Goal: Complete application form: Complete application form

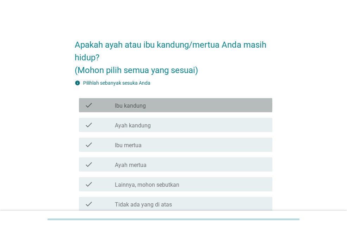
click at [163, 107] on div "check_box_outline_blank Ibu kandung" at bounding box center [191, 105] width 152 height 8
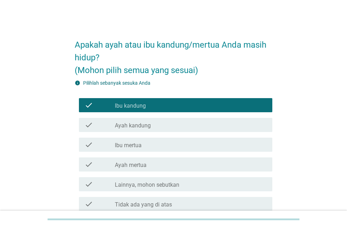
click at [165, 125] on div "check_box_outline_blank Ayah kandung" at bounding box center [191, 124] width 152 height 8
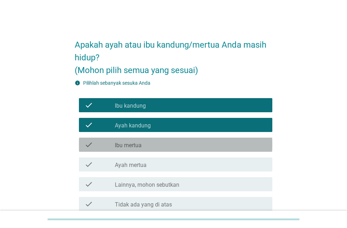
click at [166, 145] on div "check_box_outline_blank Ibu mertua" at bounding box center [191, 144] width 152 height 8
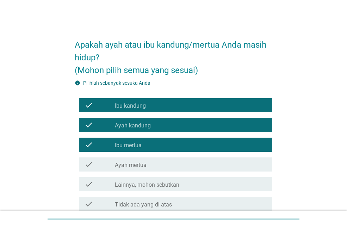
click at [170, 163] on div "check_box_outline_blank Ayah mertua" at bounding box center [191, 164] width 152 height 8
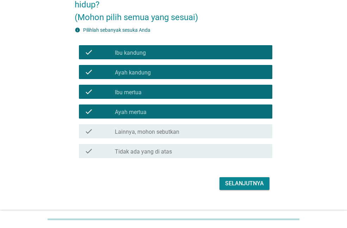
scroll to position [53, 0]
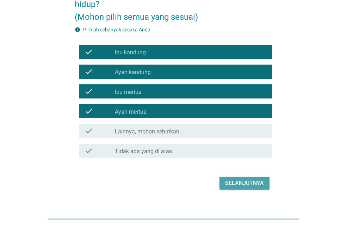
click at [249, 180] on div "Selanjutnya" at bounding box center [244, 183] width 39 height 8
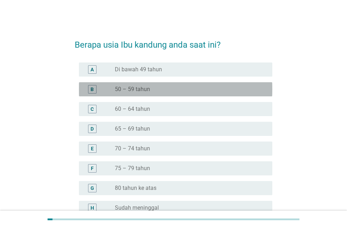
click at [185, 88] on div "radio_button_unchecked 50 – 59 tahun" at bounding box center [188, 89] width 146 height 7
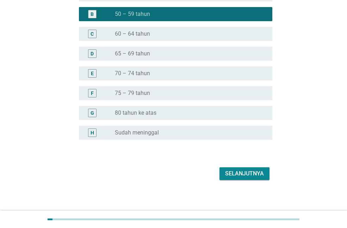
scroll to position [77, 0]
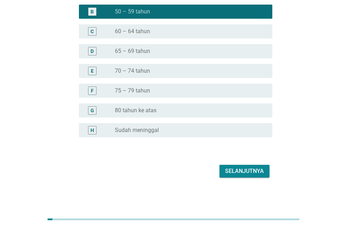
click at [250, 167] on div "Selanjutnya" at bounding box center [244, 171] width 39 height 8
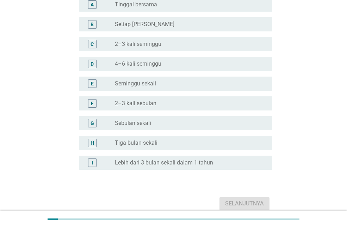
scroll to position [0, 0]
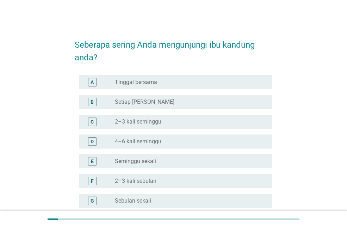
click at [211, 123] on div "radio_button_unchecked 2–3 kali seminggu" at bounding box center [188, 121] width 146 height 7
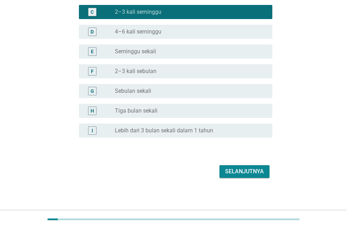
scroll to position [110, 0]
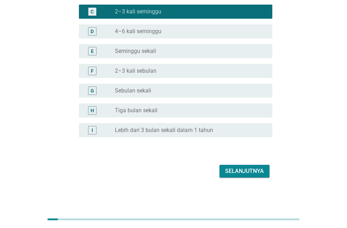
click at [254, 169] on div "Selanjutnya" at bounding box center [244, 171] width 39 height 8
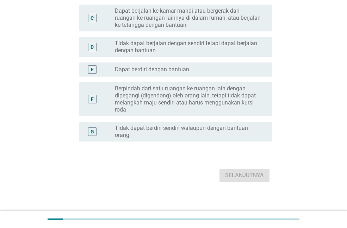
scroll to position [0, 0]
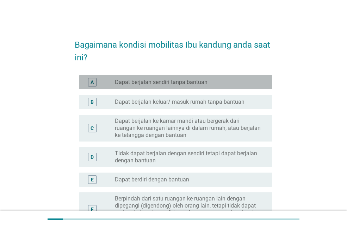
click at [194, 83] on label "Dapat berjalan sendiri tanpa bantuan" at bounding box center [161, 82] width 93 height 7
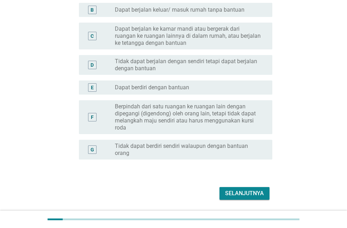
scroll to position [94, 0]
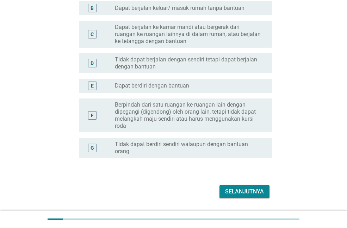
click at [241, 185] on button "Selanjutnya" at bounding box center [244, 191] width 50 height 13
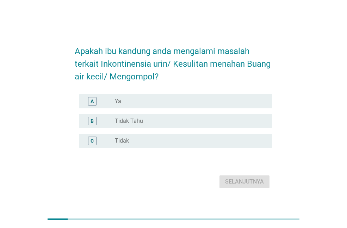
click at [181, 100] on div "radio_button_unchecked Ya" at bounding box center [188, 101] width 146 height 7
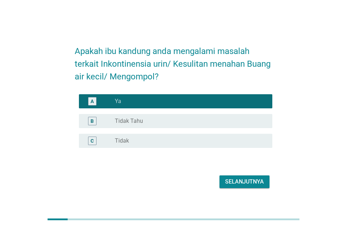
click at [242, 188] on div "Selanjutnya" at bounding box center [174, 181] width 198 height 17
click at [240, 183] on div "Selanjutnya" at bounding box center [244, 181] width 39 height 8
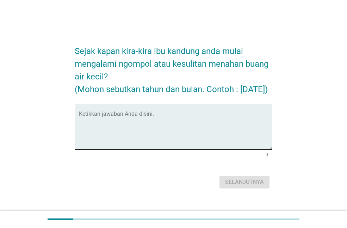
click at [209, 136] on textarea "Ketikkan jawaban Anda disini." at bounding box center [175, 130] width 193 height 37
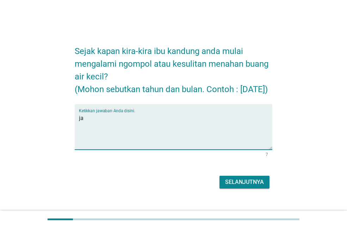
type textarea "j"
type textarea "[DATE]"
click at [244, 186] on div "Selanjutnya" at bounding box center [244, 182] width 39 height 8
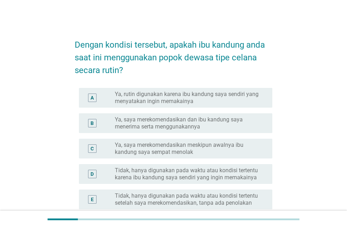
click at [158, 127] on label "Ya, saya merekomendasikan dan ibu kandung saya menerima serta menggunakannya" at bounding box center [188, 123] width 146 height 14
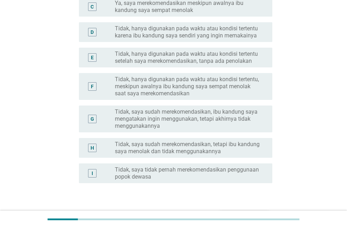
scroll to position [146, 0]
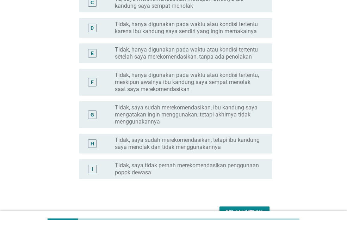
click at [245, 208] on div "Selanjutnya" at bounding box center [244, 212] width 39 height 8
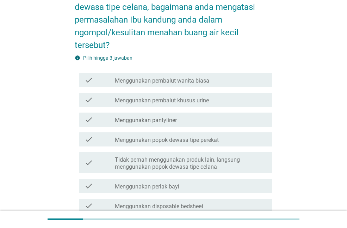
scroll to position [51, 0]
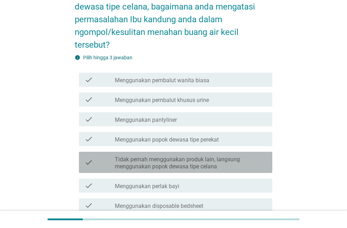
click at [241, 154] on div "check_box_outline_blank Tidak pernah menggunakan produk lain, langsung mengguna…" at bounding box center [191, 161] width 152 height 15
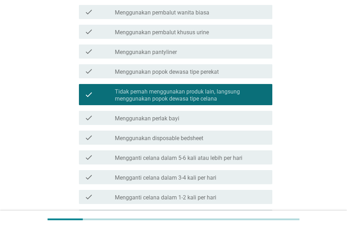
scroll to position [119, 0]
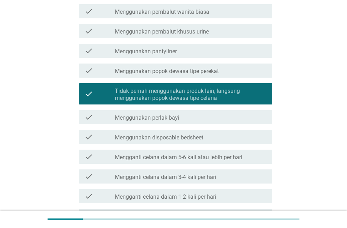
click at [215, 155] on label "Mengganti celana dalam 5-6 kali atau lebih per hari" at bounding box center [179, 157] width 128 height 7
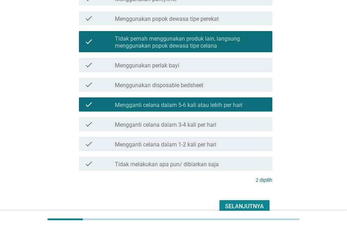
scroll to position [198, 0]
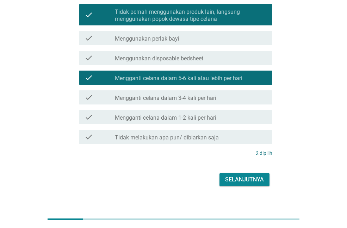
click at [229, 175] on div "Selanjutnya" at bounding box center [244, 179] width 39 height 8
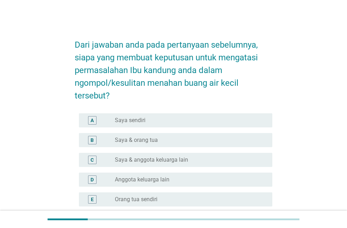
click at [185, 115] on div "A radio_button_unchecked Saya sendiri" at bounding box center [175, 120] width 193 height 14
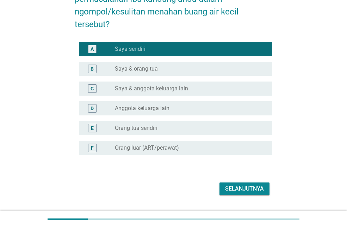
scroll to position [72, 0]
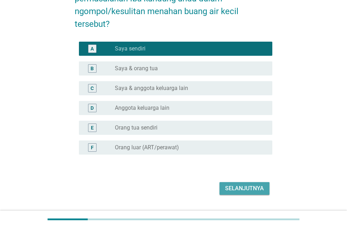
click at [241, 185] on div "Selanjutnya" at bounding box center [244, 188] width 39 height 8
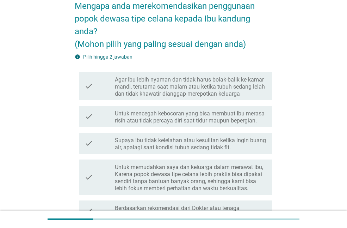
scroll to position [39, 0]
click at [218, 88] on label "Agar Ibu lebih nyaman dan tidak harus bolak-balik ke kamar mandi, terutama saat…" at bounding box center [191, 86] width 152 height 21
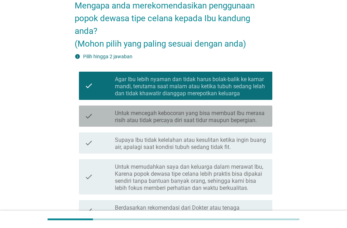
click at [222, 113] on label "Untuk mencegah kebocoran yang bisa membuat Ibu merasa risih atau tidak percaya …" at bounding box center [191, 117] width 152 height 14
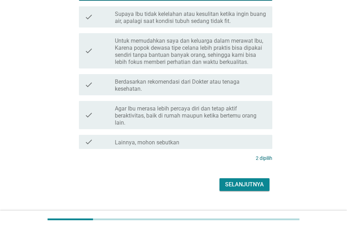
scroll to position [178, 0]
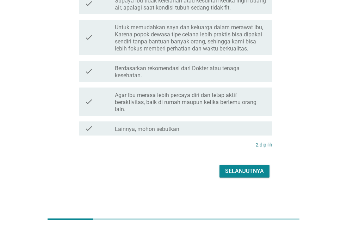
click at [238, 167] on div "Selanjutnya" at bounding box center [244, 171] width 39 height 8
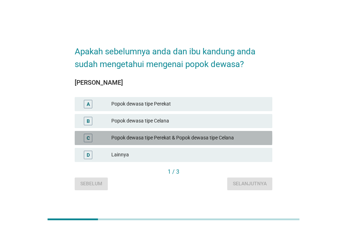
click at [207, 136] on div "Popok dewasa tipe Perekat & Popok dewasa tipe Celana" at bounding box center [188, 138] width 155 height 8
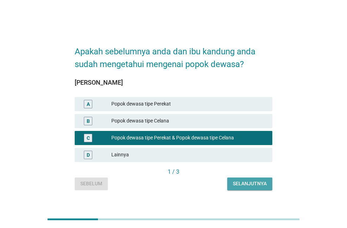
click at [242, 179] on button "Selanjutnya" at bounding box center [249, 183] width 45 height 13
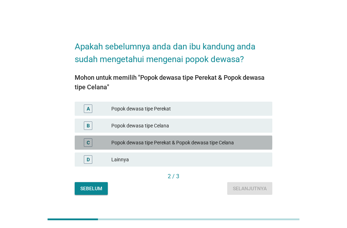
click at [218, 145] on div "Popok dewasa tipe Perekat & Popok dewasa tipe Celana" at bounding box center [188, 142] width 155 height 8
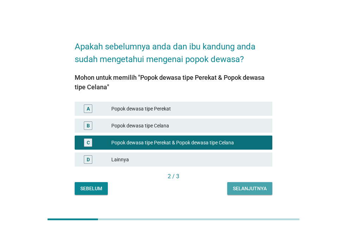
click at [244, 185] on div "Selanjutnya" at bounding box center [250, 188] width 34 height 7
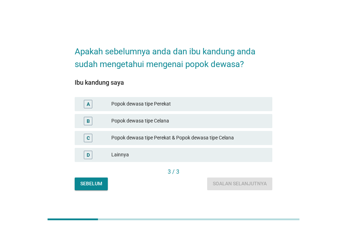
click at [190, 100] on div "Popok dewasa tipe Perekat" at bounding box center [188, 104] width 155 height 8
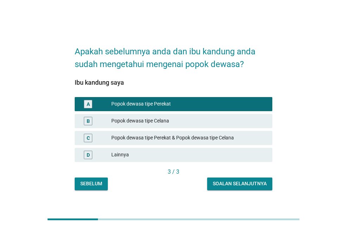
click at [218, 181] on div "Soalan selanjutnya" at bounding box center [240, 183] width 54 height 7
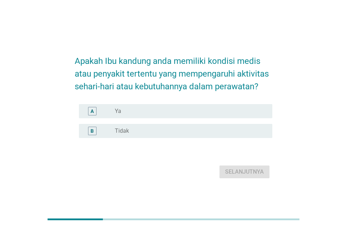
click at [175, 111] on div "radio_button_unchecked Ya" at bounding box center [188, 110] width 146 height 7
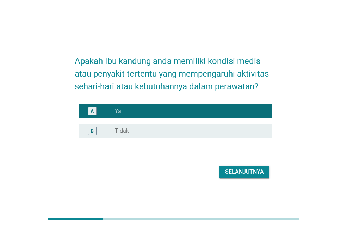
click at [225, 172] on div "Selanjutnya" at bounding box center [244, 171] width 39 height 8
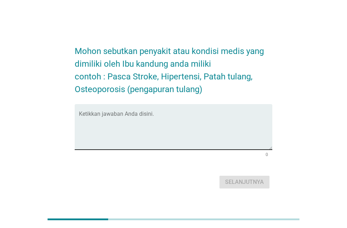
click at [198, 130] on textarea "Ketikkan jawaban Anda disini." at bounding box center [175, 130] width 193 height 37
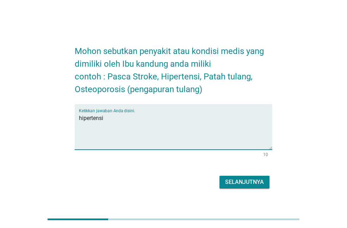
type textarea "hipertensi"
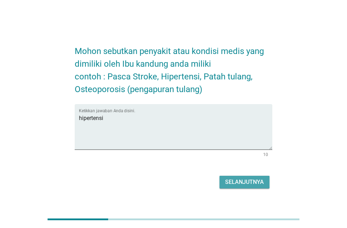
click at [252, 184] on div "Selanjutnya" at bounding box center [244, 182] width 39 height 8
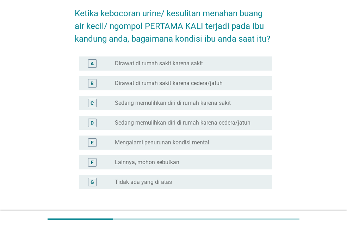
scroll to position [32, 0]
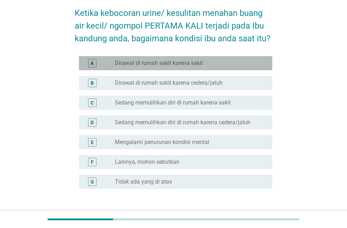
click at [211, 69] on div "A radio_button_unchecked Dirawat di rumah sakit karena sakit" at bounding box center [175, 63] width 193 height 14
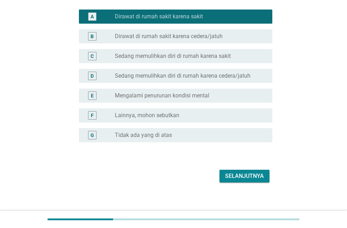
scroll to position [83, 0]
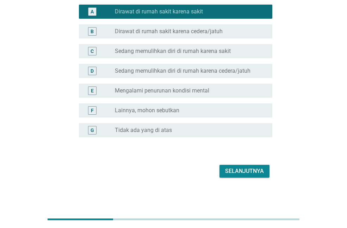
click at [217, 54] on label "Sedang memulihkan diri di rumah karena sakit" at bounding box center [173, 51] width 116 height 7
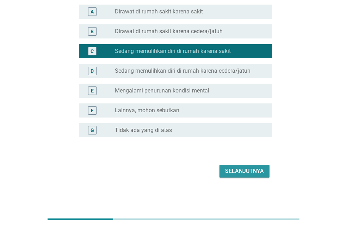
click at [230, 170] on div "Selanjutnya" at bounding box center [244, 171] width 39 height 8
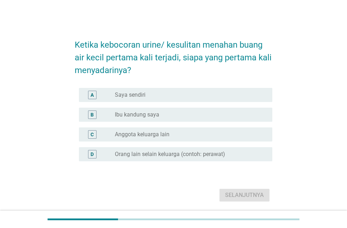
click at [204, 93] on div "radio_button_unchecked Saya sendiri" at bounding box center [188, 94] width 146 height 7
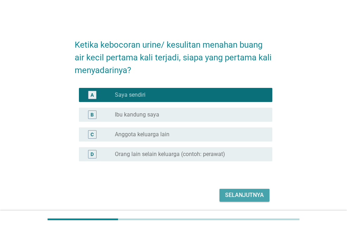
click at [244, 194] on div "Selanjutnya" at bounding box center [244, 195] width 39 height 8
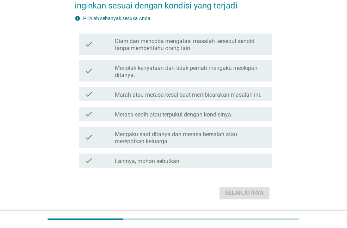
scroll to position [103, 0]
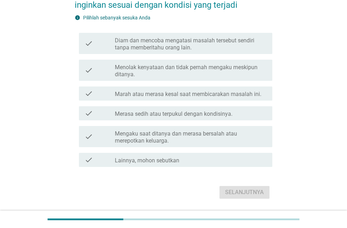
click at [225, 112] on label "Merasa sedih atau terpukul dengan kondisinya." at bounding box center [174, 113] width 118 height 7
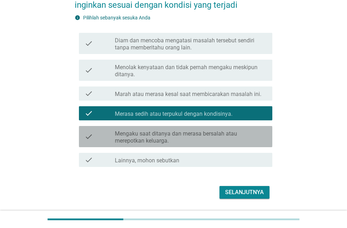
click at [237, 136] on label "Mengaku saat ditanya dan merasa bersalah atau merepotkan keluarga." at bounding box center [191, 137] width 152 height 14
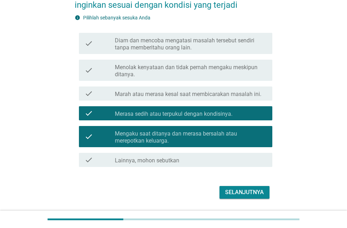
click at [231, 50] on label "Diam dan mencoba mengatasi masalah tersebut sendiri tanpa memberitahu orang lai…" at bounding box center [191, 44] width 152 height 14
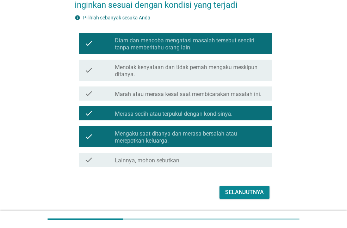
click at [249, 195] on div "Selanjutnya" at bounding box center [244, 192] width 39 height 8
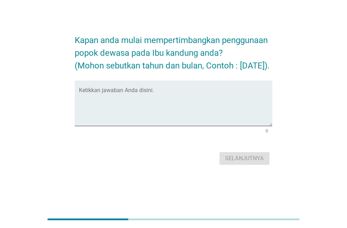
scroll to position [0, 0]
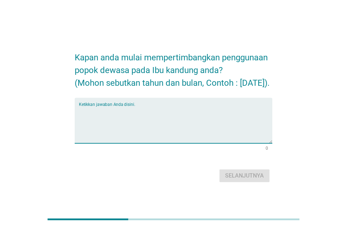
click at [209, 114] on textarea "Ketikkan jawaban Anda disini." at bounding box center [175, 124] width 193 height 37
type textarea "[DATE]"
click at [235, 180] on div "Selanjutnya" at bounding box center [244, 175] width 39 height 8
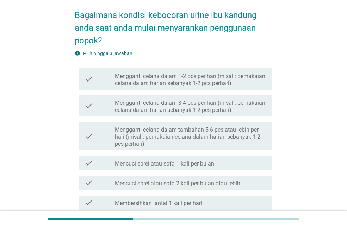
scroll to position [30, 0]
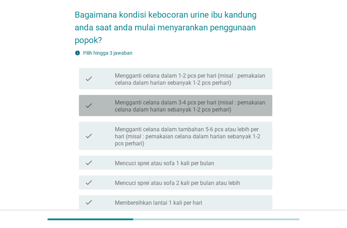
click at [186, 108] on label "Mengganti celana dalam 3-4 pcs per hari (misal : pemakaian celana dalam harian …" at bounding box center [191, 106] width 152 height 14
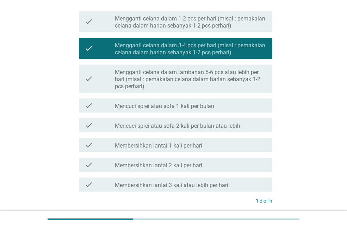
scroll to position [143, 0]
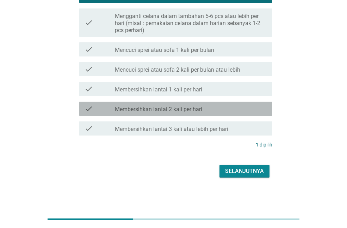
click at [233, 104] on div "check_box_outline_blank Membersihkan lantai 2 kali per hari" at bounding box center [191, 108] width 152 height 8
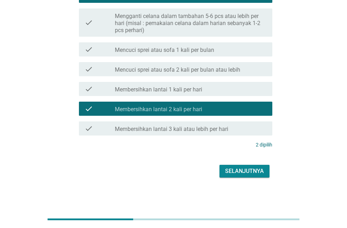
click at [249, 133] on div "check check_box_outline_blank Membersihkan lantai 3 kali atau lebih per hari" at bounding box center [175, 128] width 193 height 14
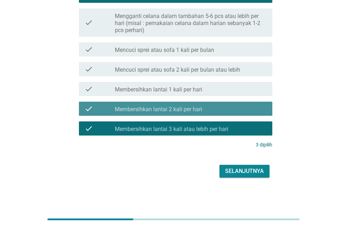
click at [239, 104] on div "check_box_outline_blank Membersihkan lantai 2 kali per hari" at bounding box center [191, 108] width 152 height 8
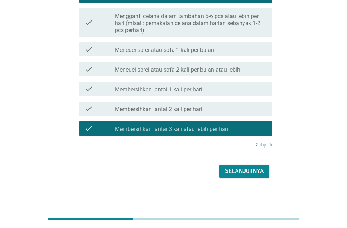
click at [242, 169] on div "Selanjutnya" at bounding box center [244, 171] width 39 height 8
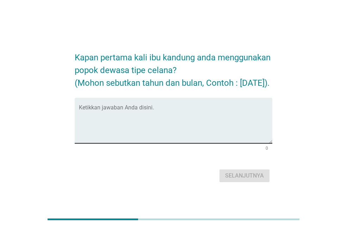
click at [206, 120] on textarea "Ketikkan jawaban Anda disini." at bounding box center [175, 124] width 193 height 37
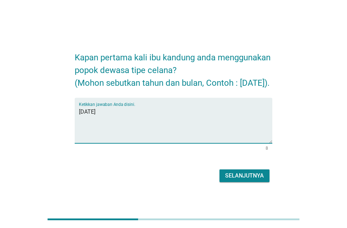
type textarea "[DATE]"
click at [249, 180] on div "Selanjutnya" at bounding box center [244, 175] width 39 height 8
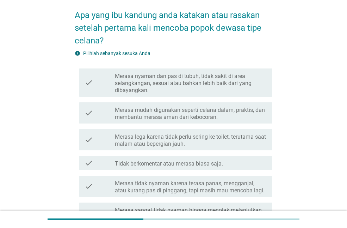
scroll to position [31, 0]
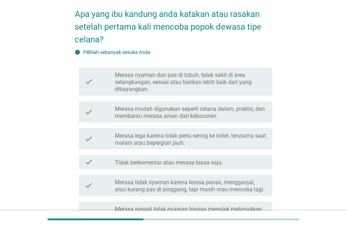
click at [170, 78] on label "Merasa nyaman dan pas di tubuh, tidak sakit di area selangkangan, sesuai atau b…" at bounding box center [191, 82] width 152 height 21
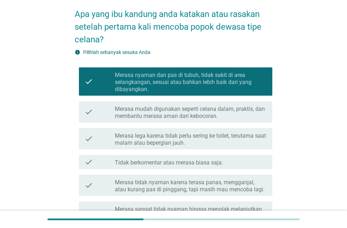
click at [174, 113] on label "Merasa mudah digunakan seperti celana dalam, praktis, dan membantu merasa aman …" at bounding box center [191, 112] width 152 height 14
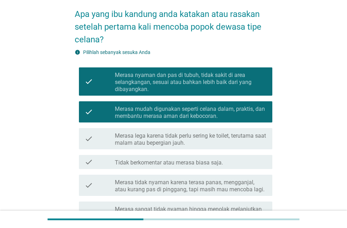
click at [178, 133] on label "Merasa lega karena tidak perlu sering ke toilet, terutama saat malam atau beper…" at bounding box center [191, 139] width 152 height 14
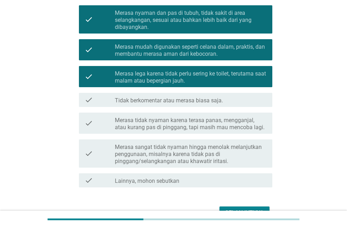
scroll to position [134, 0]
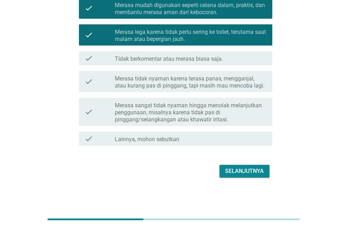
click at [237, 171] on div "Selanjutnya" at bounding box center [244, 171] width 39 height 8
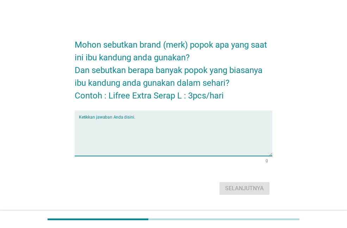
click at [185, 123] on textarea "Ketikkan jawaban Anda disini." at bounding box center [175, 137] width 193 height 37
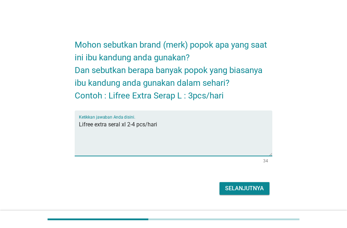
type textarea "Lifree extra seral xl 2-4 pcs/hari"
click at [240, 190] on div "Selanjutnya" at bounding box center [244, 188] width 39 height 8
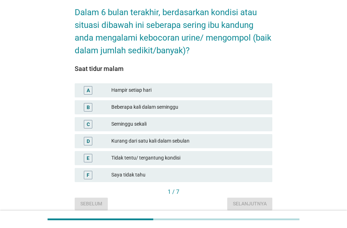
scroll to position [35, 0]
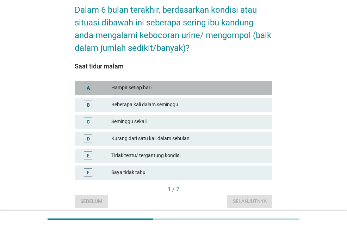
click at [180, 86] on div "Hampir setiap hari" at bounding box center [188, 87] width 155 height 8
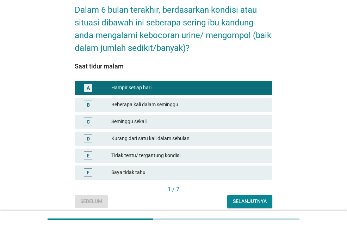
click at [241, 197] on button "Selanjutnya" at bounding box center [249, 201] width 45 height 13
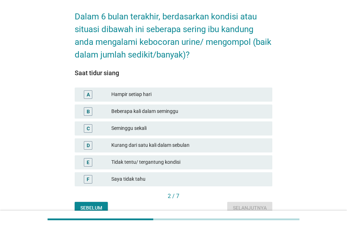
scroll to position [29, 0]
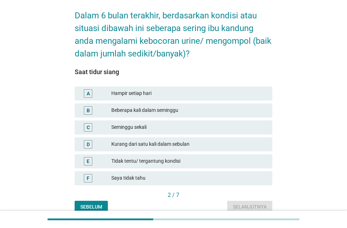
click at [197, 109] on div "Beberapa kali dalam seminggu" at bounding box center [188, 110] width 155 height 8
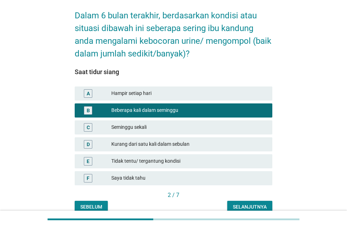
click at [242, 205] on div "Selanjutnya" at bounding box center [250, 206] width 34 height 7
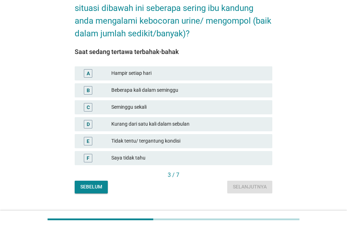
scroll to position [50, 0]
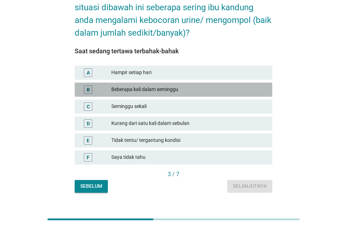
click at [201, 93] on div "Beberapa kali dalam seminggu" at bounding box center [188, 89] width 155 height 8
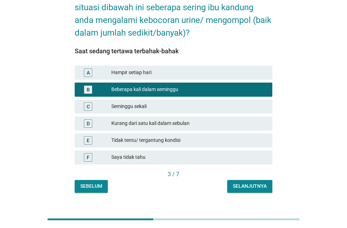
click at [241, 182] on div "Selanjutnya" at bounding box center [250, 185] width 34 height 7
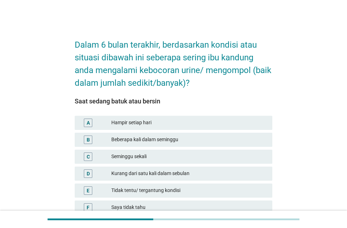
scroll to position [14, 0]
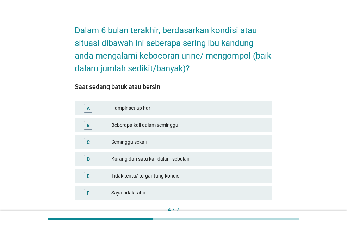
click at [217, 106] on div "Hampir setiap hari" at bounding box center [188, 108] width 155 height 8
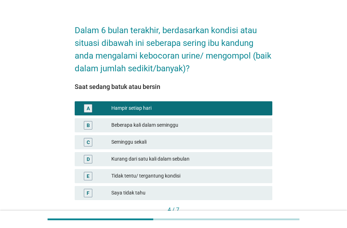
scroll to position [63, 0]
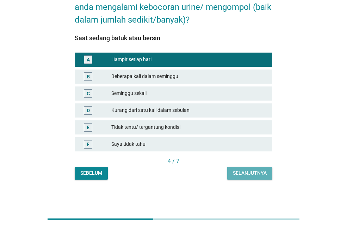
click at [250, 174] on div "Selanjutnya" at bounding box center [250, 172] width 34 height 7
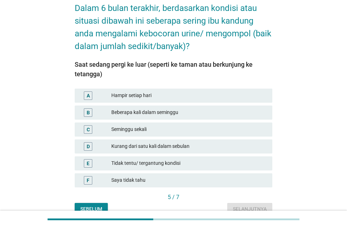
scroll to position [37, 0]
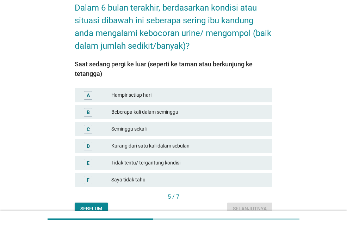
click at [222, 110] on div "Beberapa kali dalam seminggu" at bounding box center [188, 112] width 155 height 8
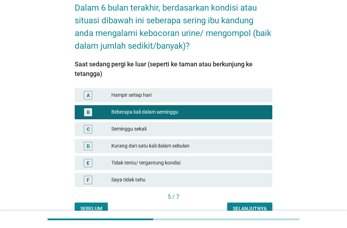
click at [244, 205] on div "Selanjutnya" at bounding box center [250, 208] width 34 height 7
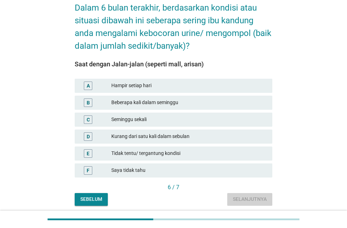
scroll to position [0, 0]
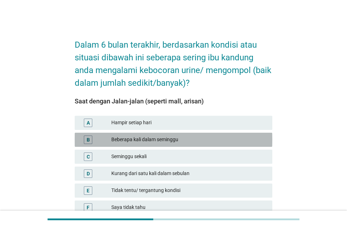
click at [223, 141] on div "Beberapa kali dalam seminggu" at bounding box center [188, 139] width 155 height 8
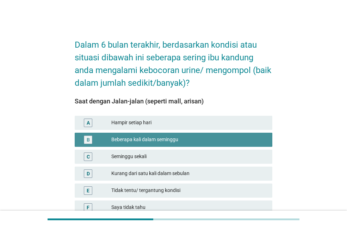
scroll to position [63, 0]
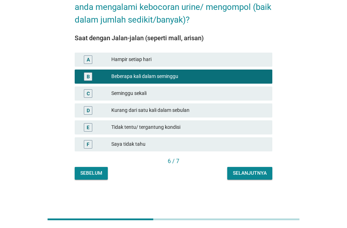
click at [244, 170] on div "Selanjutnya" at bounding box center [250, 172] width 34 height 7
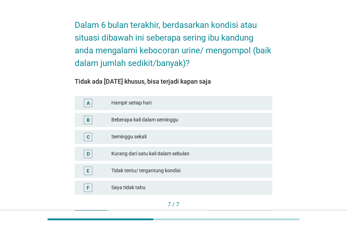
scroll to position [21, 0]
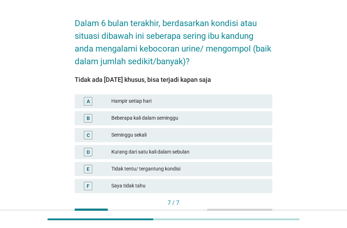
click at [219, 100] on div "Hampir setiap hari" at bounding box center [188, 101] width 155 height 8
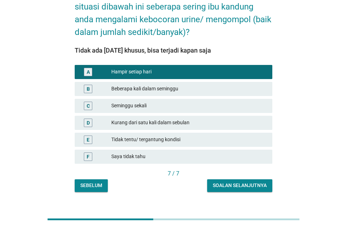
scroll to position [51, 0]
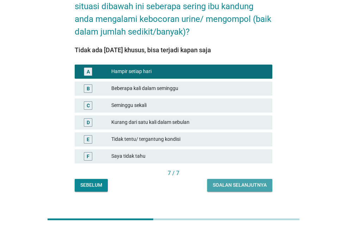
click at [240, 179] on button "Soalan selanjutnya" at bounding box center [239, 185] width 65 height 13
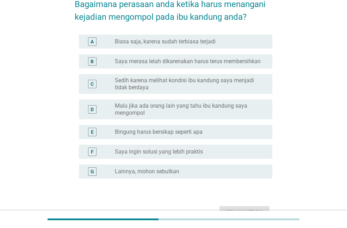
scroll to position [42, 0]
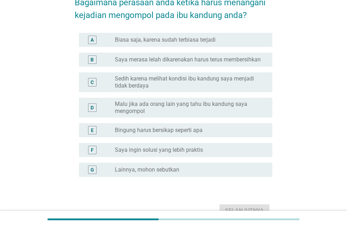
click at [224, 85] on label "Sedih karena melihat kondisi ibu kandung saya menjadi tidak berdaya" at bounding box center [188, 82] width 146 height 14
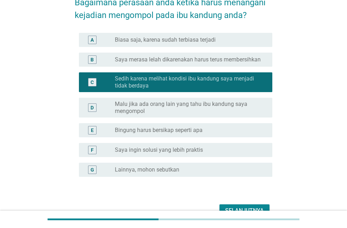
click at [241, 210] on div at bounding box center [173, 218] width 347 height 17
click at [240, 208] on div "Selanjutnya" at bounding box center [244, 210] width 39 height 8
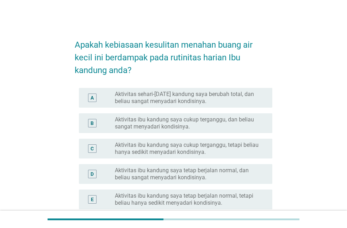
click at [205, 122] on label "Aktivitas ibu kandung saya cukup terganggu, dan beliau sangat menyadari kondisi…" at bounding box center [188, 123] width 146 height 14
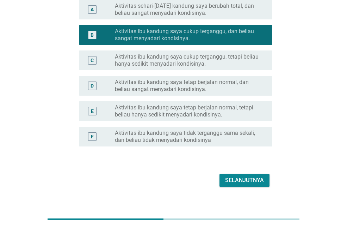
scroll to position [88, 0]
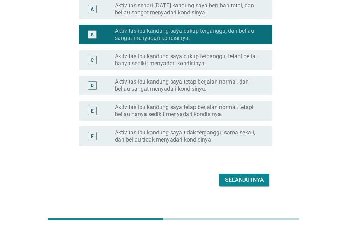
click at [239, 176] on div "Selanjutnya" at bounding box center [244, 179] width 39 height 8
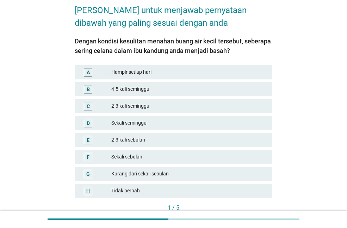
scroll to position [35, 0]
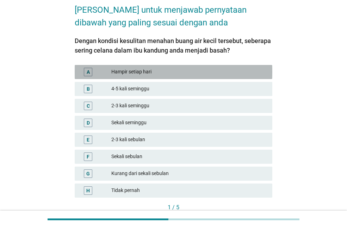
click at [191, 72] on div "Hampir setiap hari" at bounding box center [188, 72] width 155 height 8
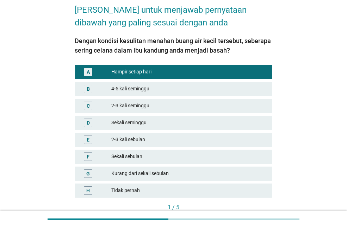
scroll to position [81, 0]
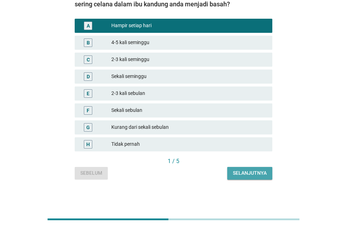
click at [239, 172] on div "Selanjutnya" at bounding box center [250, 172] width 34 height 7
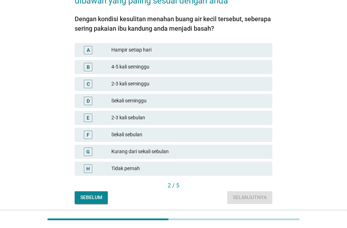
scroll to position [57, 0]
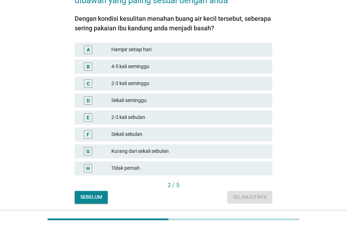
click at [207, 50] on div "Hampir setiap hari" at bounding box center [188, 49] width 155 height 8
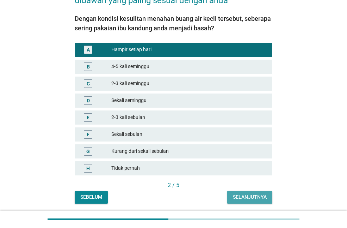
click at [243, 191] on button "Selanjutnya" at bounding box center [249, 197] width 45 height 13
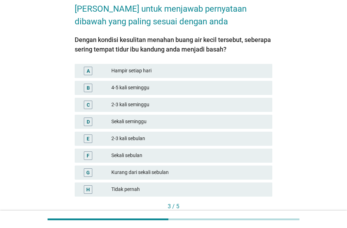
scroll to position [37, 0]
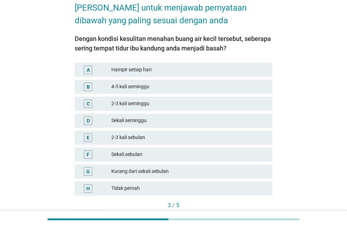
click at [195, 88] on div "4-5 kali seminggu" at bounding box center [188, 86] width 155 height 8
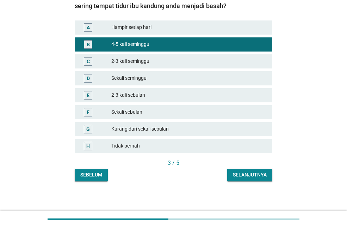
scroll to position [81, 0]
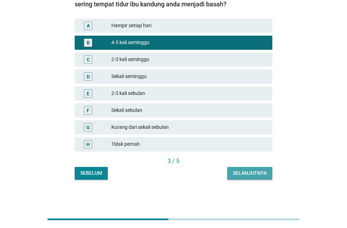
click at [247, 175] on div "Selanjutnya" at bounding box center [250, 172] width 34 height 7
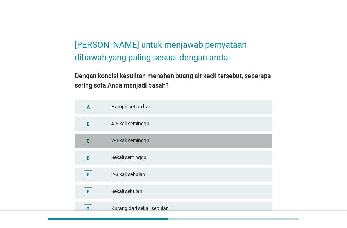
click at [227, 146] on div "C 2-3 kali seminggu" at bounding box center [174, 141] width 198 height 14
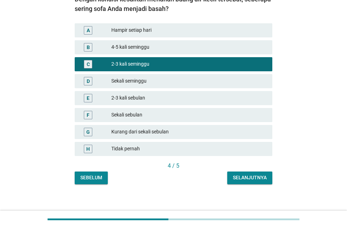
scroll to position [77, 0]
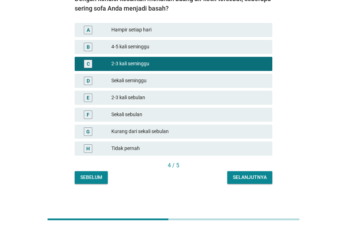
click at [247, 172] on button "Selanjutnya" at bounding box center [249, 177] width 45 height 13
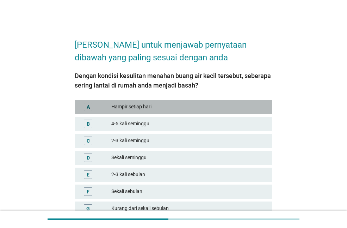
click at [195, 109] on div "Hampir setiap hari" at bounding box center [188, 107] width 155 height 8
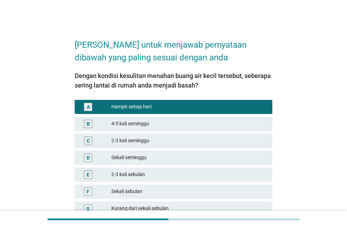
scroll to position [81, 0]
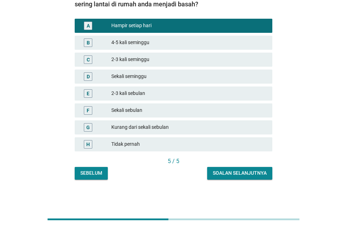
click at [229, 176] on div "Soalan selanjutnya" at bounding box center [240, 172] width 54 height 7
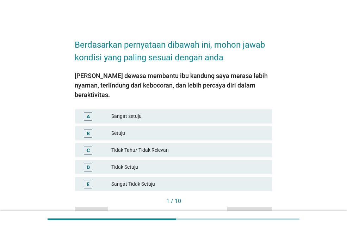
scroll to position [30, 0]
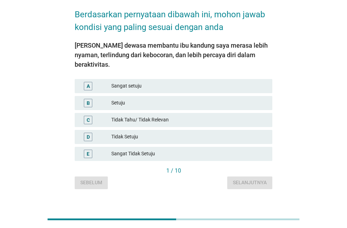
click at [194, 82] on div "Sangat setuju" at bounding box center [188, 86] width 155 height 8
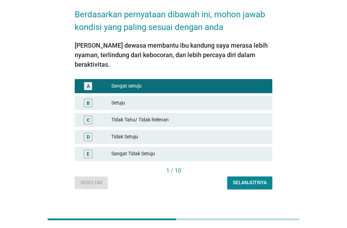
click at [240, 179] on div "Selanjutnya" at bounding box center [250, 182] width 34 height 7
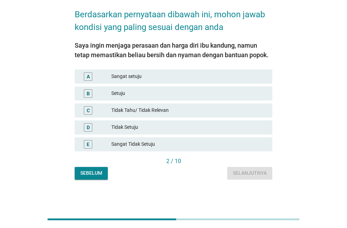
click at [215, 71] on div "A Sangat setuju" at bounding box center [174, 76] width 198 height 14
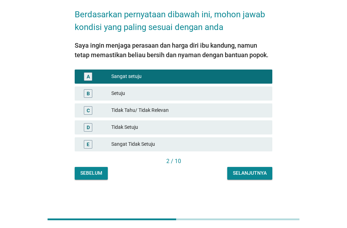
click at [235, 171] on div "Selanjutnya" at bounding box center [250, 172] width 34 height 7
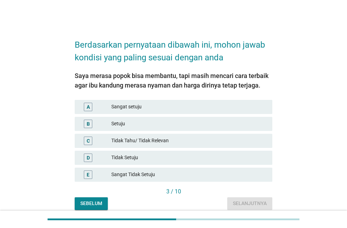
scroll to position [22, 0]
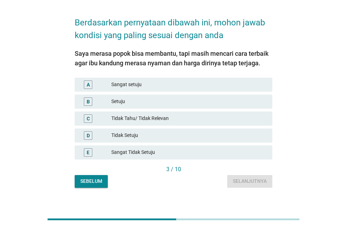
click at [219, 82] on div "Sangat setuju" at bounding box center [188, 84] width 155 height 8
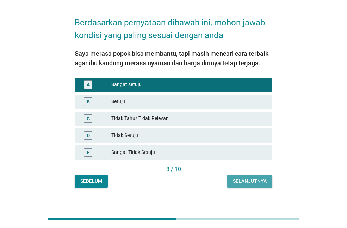
click at [247, 184] on div "Selanjutnya" at bounding box center [250, 180] width 34 height 7
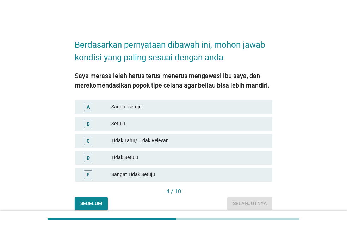
click at [203, 157] on div "Tidak Setuju" at bounding box center [188, 157] width 155 height 8
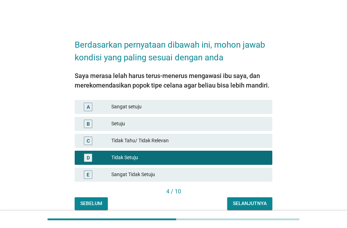
click at [245, 201] on div "Selanjutnya" at bounding box center [250, 202] width 34 height 7
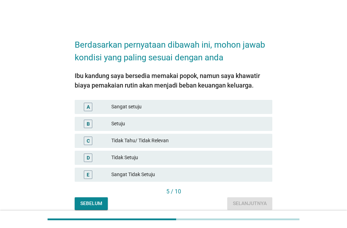
click at [215, 162] on div "D Tidak Setuju" at bounding box center [174, 157] width 198 height 14
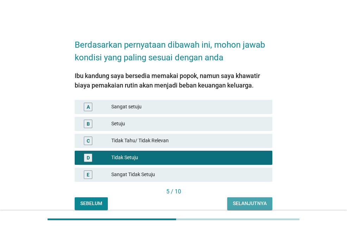
click at [240, 207] on button "Selanjutnya" at bounding box center [249, 203] width 45 height 13
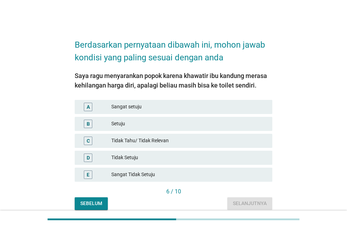
click at [207, 160] on div "Tidak Setuju" at bounding box center [188, 157] width 155 height 8
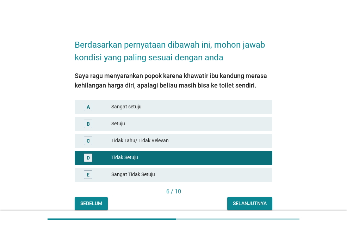
click at [232, 201] on button "Selanjutnya" at bounding box center [249, 203] width 45 height 13
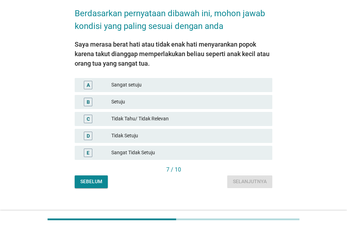
scroll to position [32, 0]
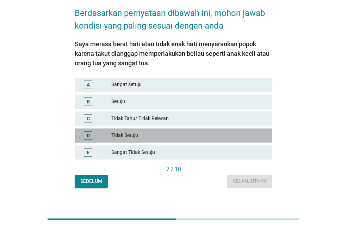
click at [208, 135] on div "Tidak Setuju" at bounding box center [188, 135] width 155 height 8
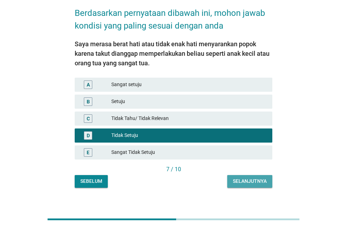
click at [235, 180] on div "Selanjutnya" at bounding box center [250, 180] width 34 height 7
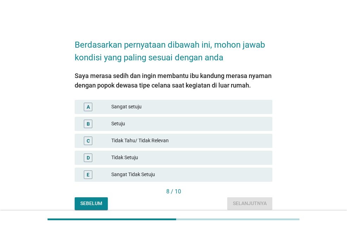
click at [192, 102] on div "A Sangat setuju" at bounding box center [174, 107] width 198 height 14
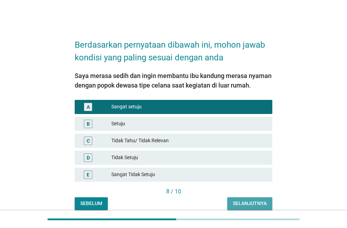
click at [230, 205] on button "Selanjutnya" at bounding box center [249, 203] width 45 height 13
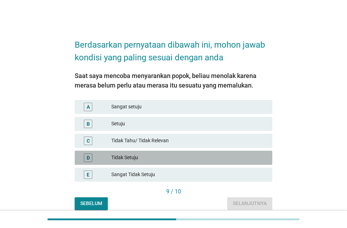
click at [205, 159] on div "Tidak Setuju" at bounding box center [188, 157] width 155 height 8
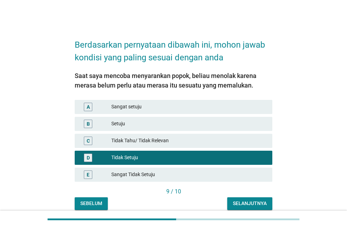
click at [235, 199] on button "Selanjutnya" at bounding box center [249, 203] width 45 height 13
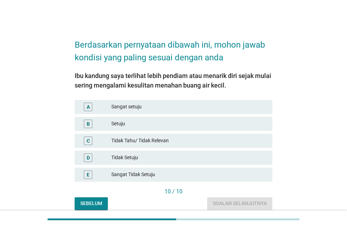
click at [194, 136] on div "Tidak Tahu/ Tidak Relevan" at bounding box center [188, 140] width 155 height 8
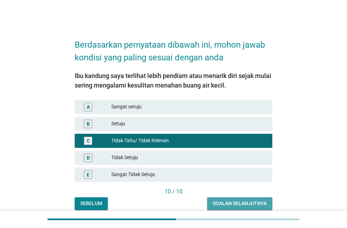
click at [223, 199] on div "Soalan selanjutnya" at bounding box center [240, 202] width 54 height 7
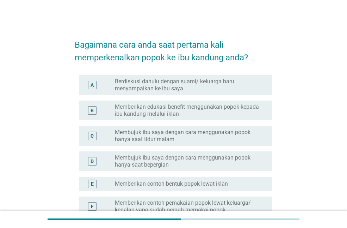
click at [185, 100] on div "B radio_button_unchecked Memberikan edukasi benefit menggunakan popok kepada ib…" at bounding box center [174, 110] width 198 height 25
click at [189, 104] on label "Memberikan edukasi benefit menggunakan popok kepada ibu kandung melalui iklan" at bounding box center [188, 110] width 146 height 14
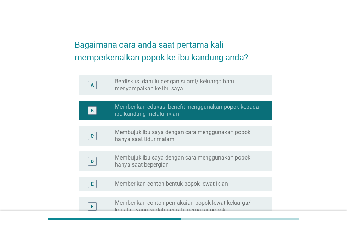
click at [216, 132] on label "Membujuk ibu saya dengan cara menggunakan popok hanya saat tidur malam" at bounding box center [188, 136] width 146 height 14
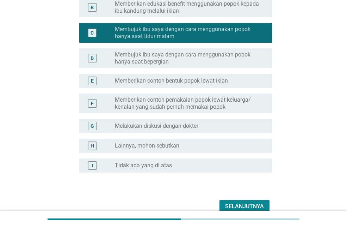
scroll to position [103, 0]
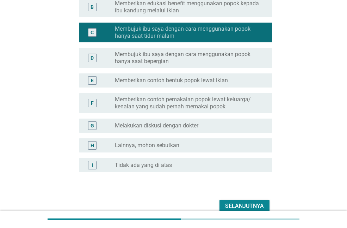
click at [248, 204] on div "Selanjutnya" at bounding box center [244, 205] width 39 height 8
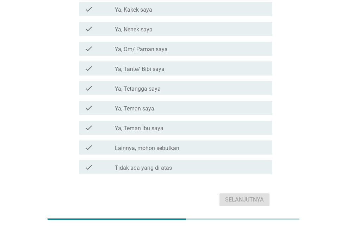
scroll to position [95, 0]
click at [198, 91] on div "check_box_outline_blank Ya, Tetangga saya" at bounding box center [191, 88] width 152 height 8
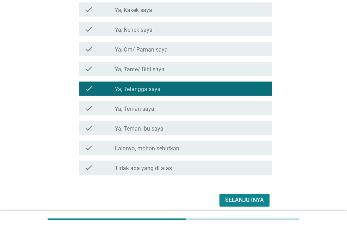
click at [235, 198] on div "Selanjutnya" at bounding box center [244, 199] width 39 height 8
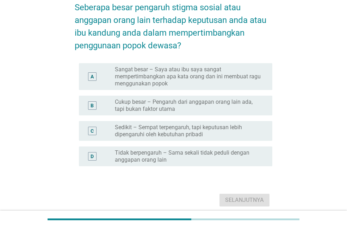
scroll to position [38, 0]
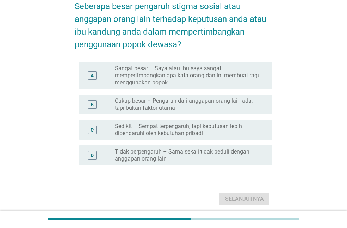
click at [219, 85] on label "Sangat besar – Saya atau ibu saya sangat mempertimbangkan apa kata orang dan in…" at bounding box center [188, 75] width 146 height 21
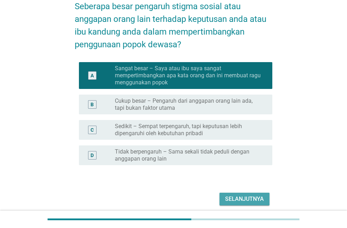
click at [231, 204] on button "Selanjutnya" at bounding box center [244, 198] width 50 height 13
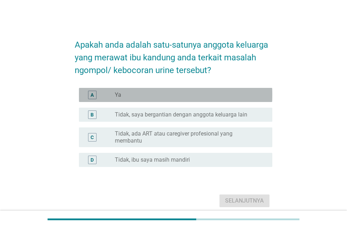
click at [221, 93] on div "radio_button_unchecked Ya" at bounding box center [188, 94] width 146 height 7
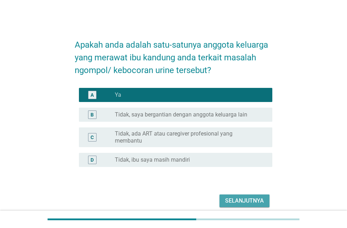
click at [245, 196] on div "Selanjutnya" at bounding box center [244, 200] width 39 height 8
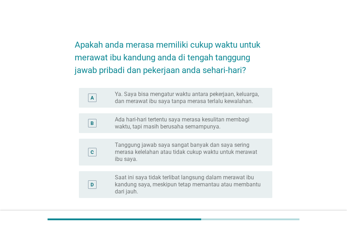
click at [235, 123] on label "Ada hari-hari tertentu saya merasa kesulitan membagi waktu, tapi masih berusaha…" at bounding box center [188, 123] width 146 height 14
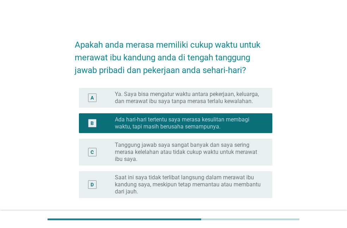
scroll to position [61, 0]
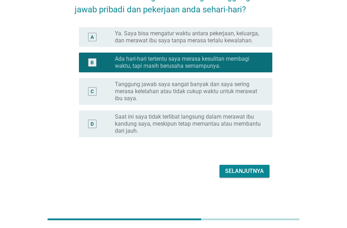
click at [246, 171] on div "Selanjutnya" at bounding box center [244, 171] width 39 height 8
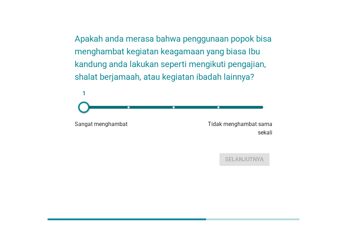
scroll to position [0, 0]
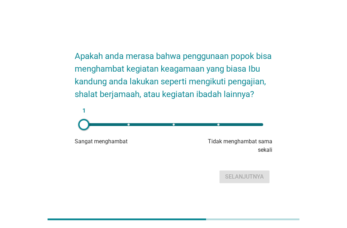
click at [220, 126] on div "1" at bounding box center [173, 124] width 179 height 3
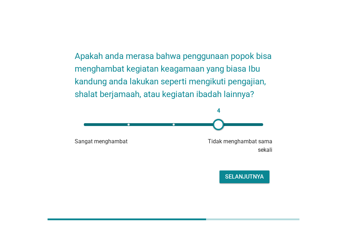
click at [234, 181] on div "Selanjutnya" at bounding box center [244, 176] width 39 height 8
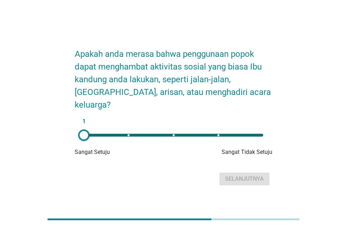
click at [219, 132] on div "1" at bounding box center [173, 135] width 191 height 14
type input "4"
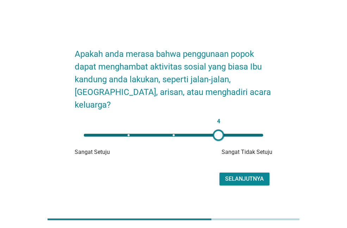
click at [234, 174] on div "Selanjutnya" at bounding box center [244, 178] width 39 height 8
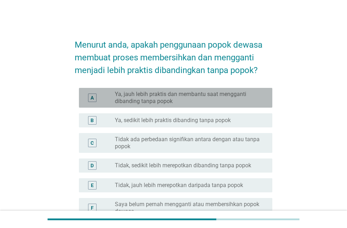
click at [206, 91] on label "Ya, jauh lebih praktis dan membantu saat mengganti dibanding tanpa popok" at bounding box center [188, 98] width 146 height 14
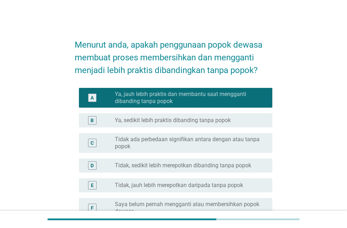
scroll to position [80, 0]
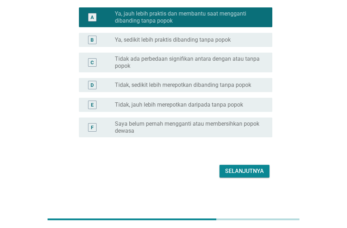
click at [236, 164] on button "Selanjutnya" at bounding box center [244, 170] width 50 height 13
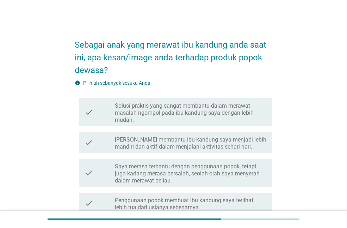
click at [213, 107] on label "Solusi praktis yang sangat membantu dalam merawat masalah ngompol pada ibu kand…" at bounding box center [191, 112] width 152 height 21
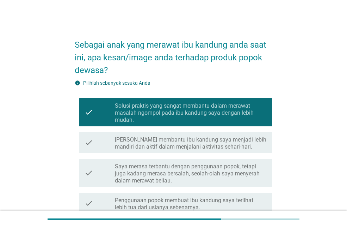
click at [225, 141] on label "[PERSON_NAME] membantu ibu kandung saya menjadi lebih mandiri dan aktif dalam m…" at bounding box center [191, 143] width 152 height 14
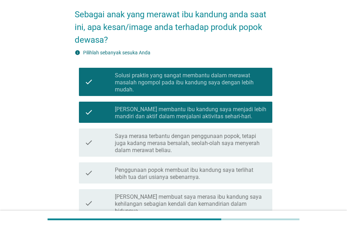
scroll to position [35, 0]
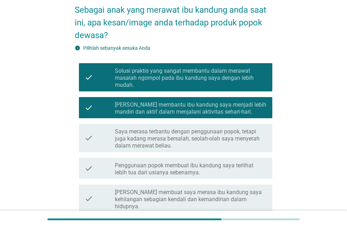
click at [209, 136] on label "Saya merasa terbantu dengan penggunaan popok, tetapi juga kadang merasa bersala…" at bounding box center [191, 138] width 152 height 21
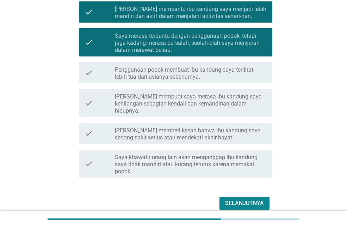
scroll to position [131, 0]
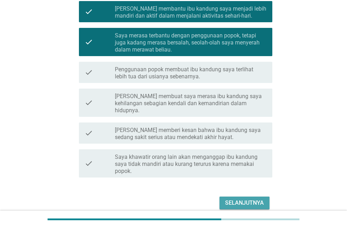
click at [247, 198] on div "Selanjutnya" at bounding box center [244, 202] width 39 height 8
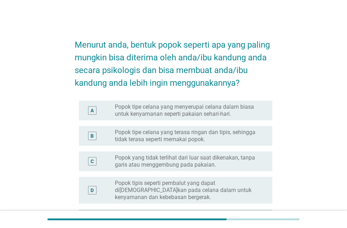
click at [236, 112] on label "Popok tipe celana yang menyerupai celana dalam biasa untuk kenyamanan seperti p…" at bounding box center [188, 110] width 146 height 14
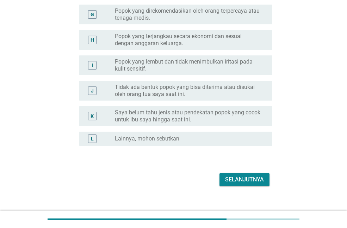
scroll to position [263, 0]
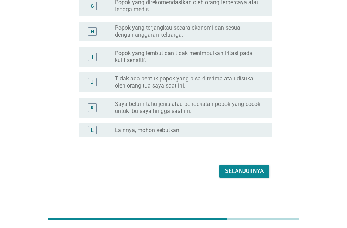
click at [246, 164] on button "Selanjutnya" at bounding box center [244, 170] width 50 height 13
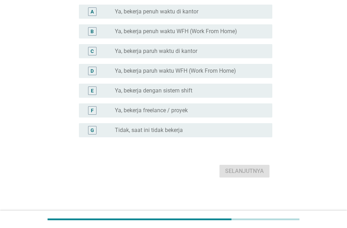
scroll to position [0, 0]
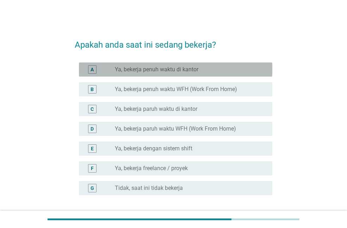
click at [213, 73] on div "radio_button_unchecked Ya, bekerja penuh waktu di kantor" at bounding box center [191, 69] width 152 height 8
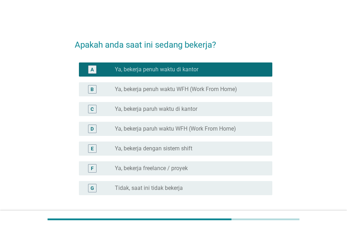
scroll to position [58, 0]
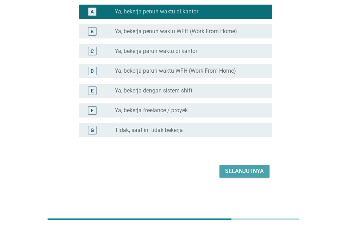
click at [247, 171] on div "Selanjutnya" at bounding box center [244, 171] width 39 height 8
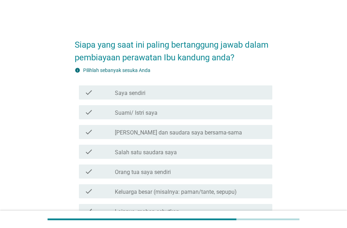
click at [231, 134] on div "check_box_outline_blank [PERSON_NAME] dan saudara saya bersama-sama" at bounding box center [191, 132] width 152 height 8
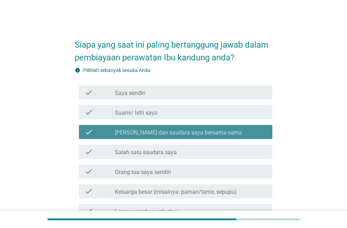
scroll to position [72, 0]
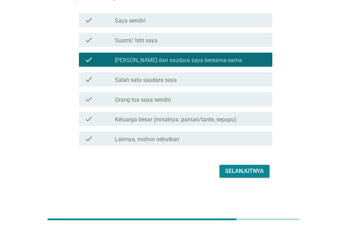
click at [244, 163] on div "Selanjutnya" at bounding box center [174, 170] width 198 height 17
click at [244, 169] on div "Selanjutnya" at bounding box center [244, 171] width 39 height 8
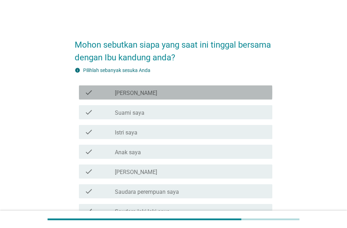
click at [217, 90] on div "check_box_outline_blank [PERSON_NAME]" at bounding box center [191, 92] width 152 height 8
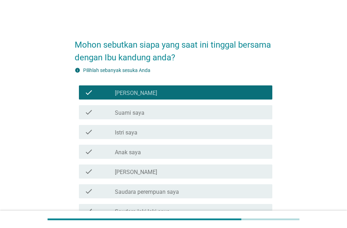
click at [217, 113] on div "check_box_outline_blank Suami saya" at bounding box center [191, 112] width 152 height 8
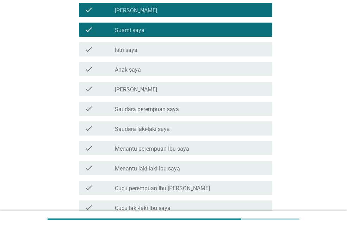
scroll to position [83, 0]
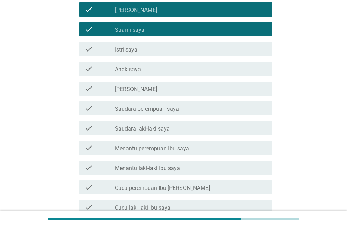
click at [195, 70] on div "check_box_outline_blank Anak saya" at bounding box center [191, 68] width 152 height 8
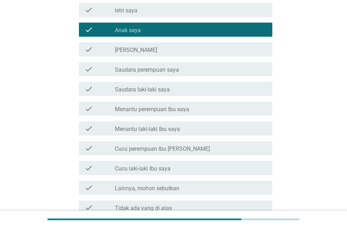
scroll to position [122, 0]
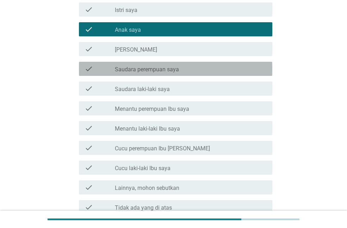
click at [197, 65] on div "check_box_outline_blank Saudara perempuan saya" at bounding box center [191, 68] width 152 height 8
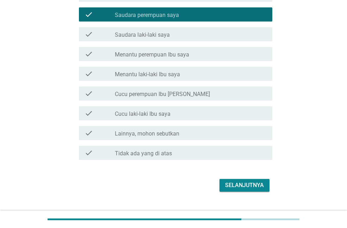
scroll to position [191, 0]
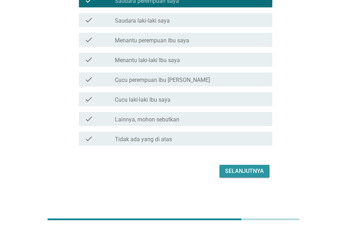
click at [241, 167] on div "Selanjutnya" at bounding box center [244, 171] width 39 height 8
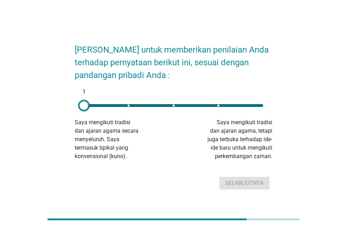
click at [218, 102] on div "1" at bounding box center [173, 105] width 191 height 14
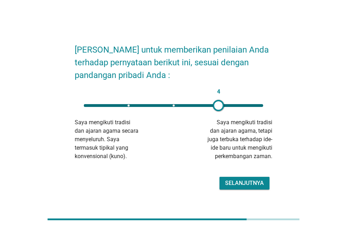
click at [237, 183] on div "Selanjutnya" at bounding box center [244, 183] width 39 height 8
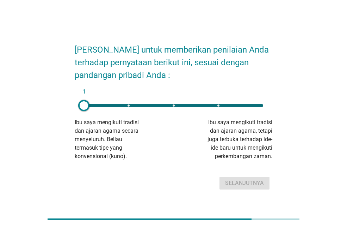
click at [215, 110] on div "1" at bounding box center [173, 105] width 191 height 14
type input "4"
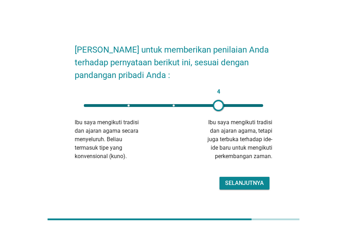
click at [248, 178] on button "Selanjutnya" at bounding box center [244, 182] width 50 height 13
